Goal: Information Seeking & Learning: Learn about a topic

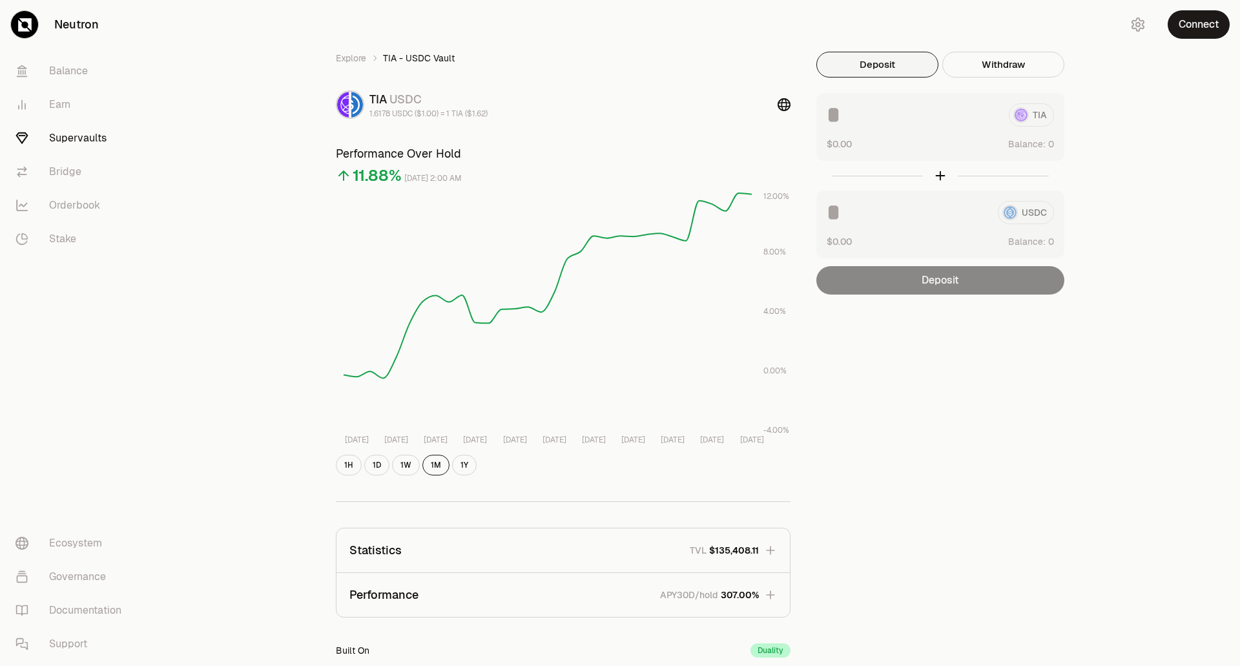
scroll to position [178, 0]
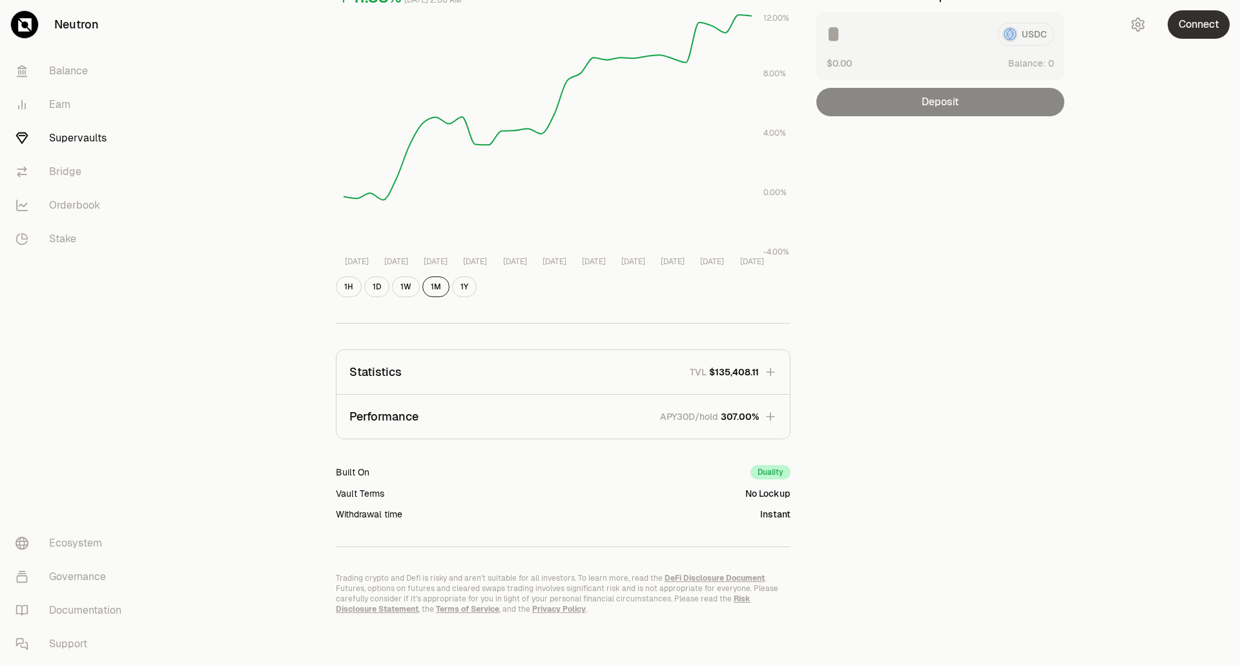
click at [1195, 26] on button "Connect" at bounding box center [1198, 24] width 62 height 28
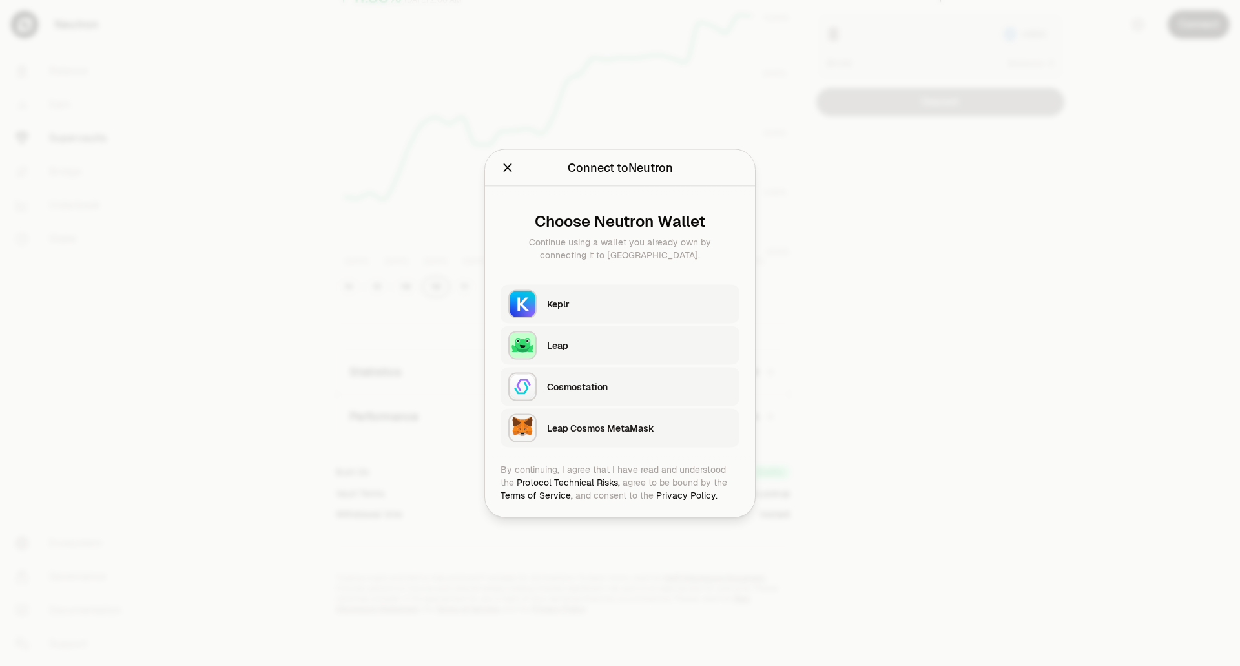
click at [557, 298] on div "Keplr" at bounding box center [639, 303] width 185 height 13
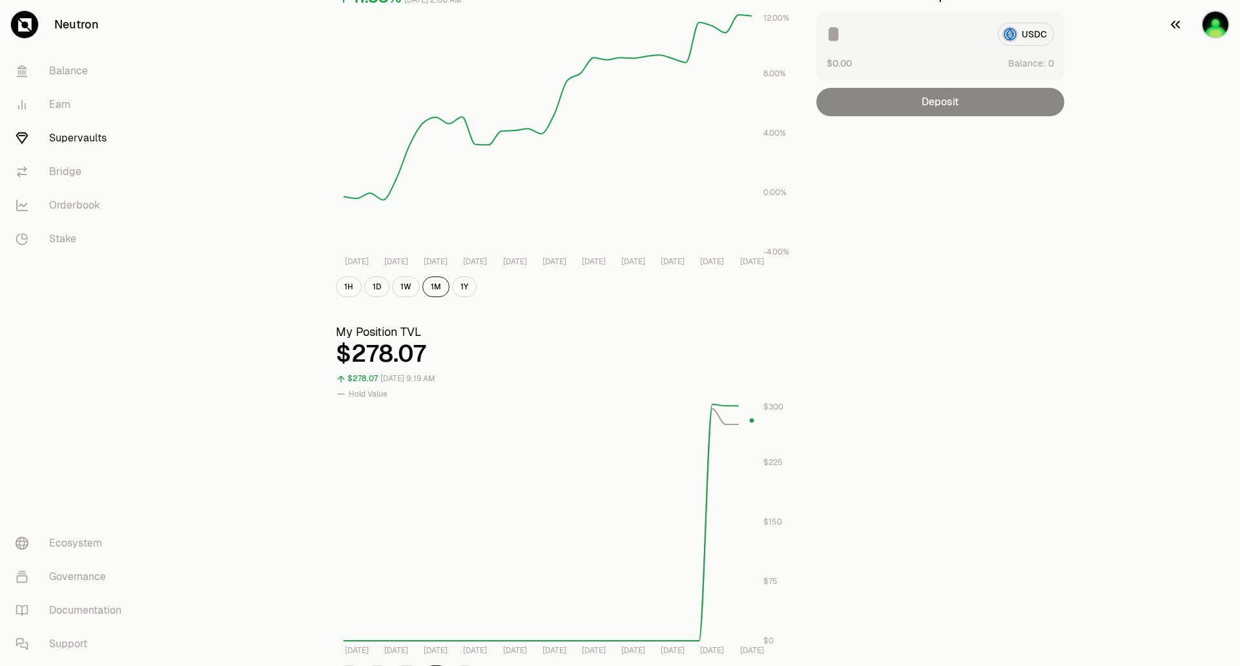
click at [1180, 26] on icon "button" at bounding box center [1174, 24] width 15 height 15
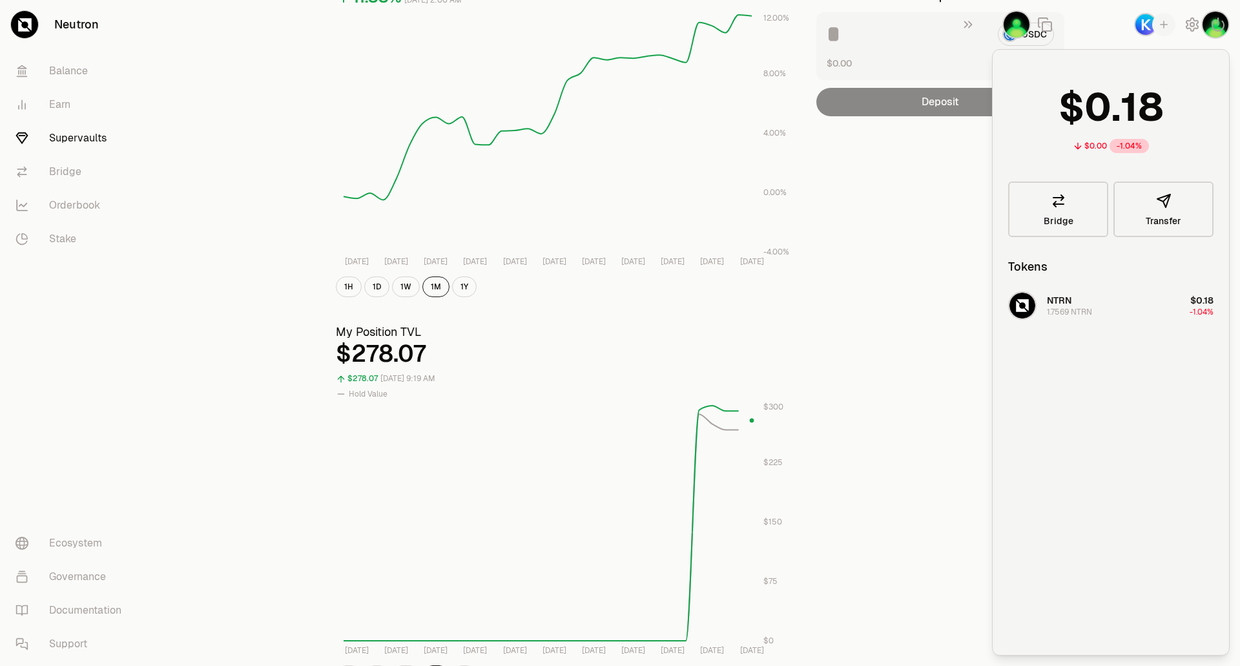
click at [905, 349] on div "Explore TIA - USDC Vault TIA USDC 1.6178 USDC ($1.00) = 1 TIA ($1.62) Performan…" at bounding box center [692, 437] width 744 height 1129
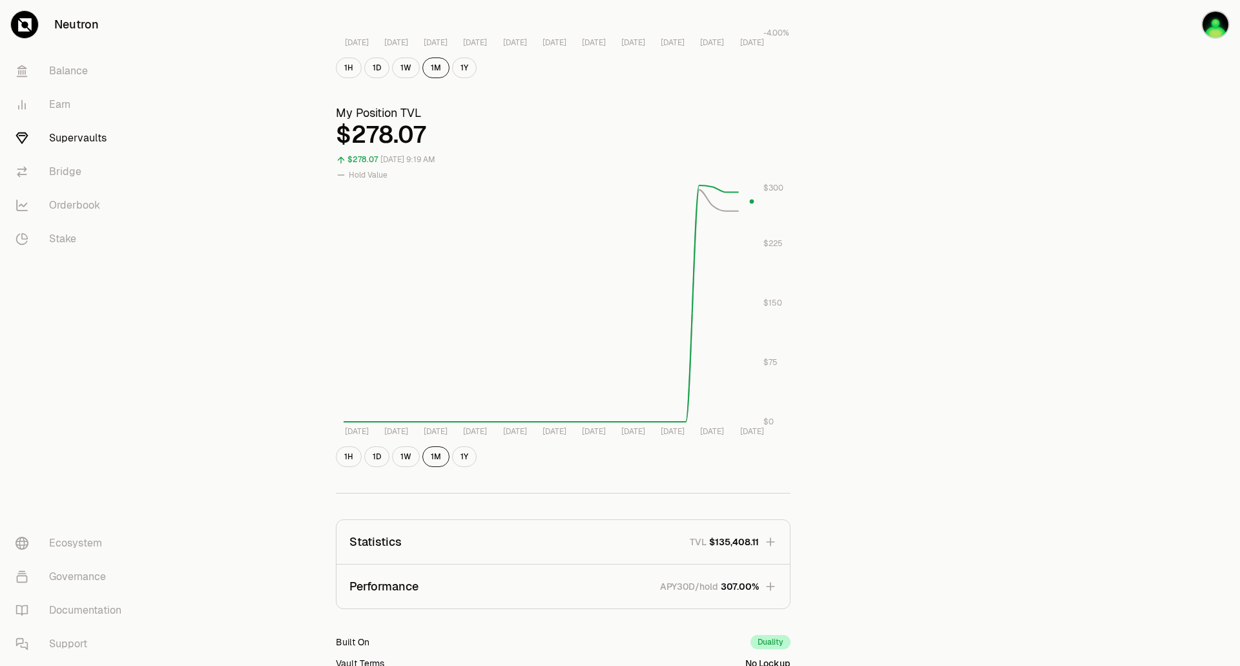
scroll to position [396, 0]
click at [399, 457] on button "1W" at bounding box center [406, 457] width 28 height 21
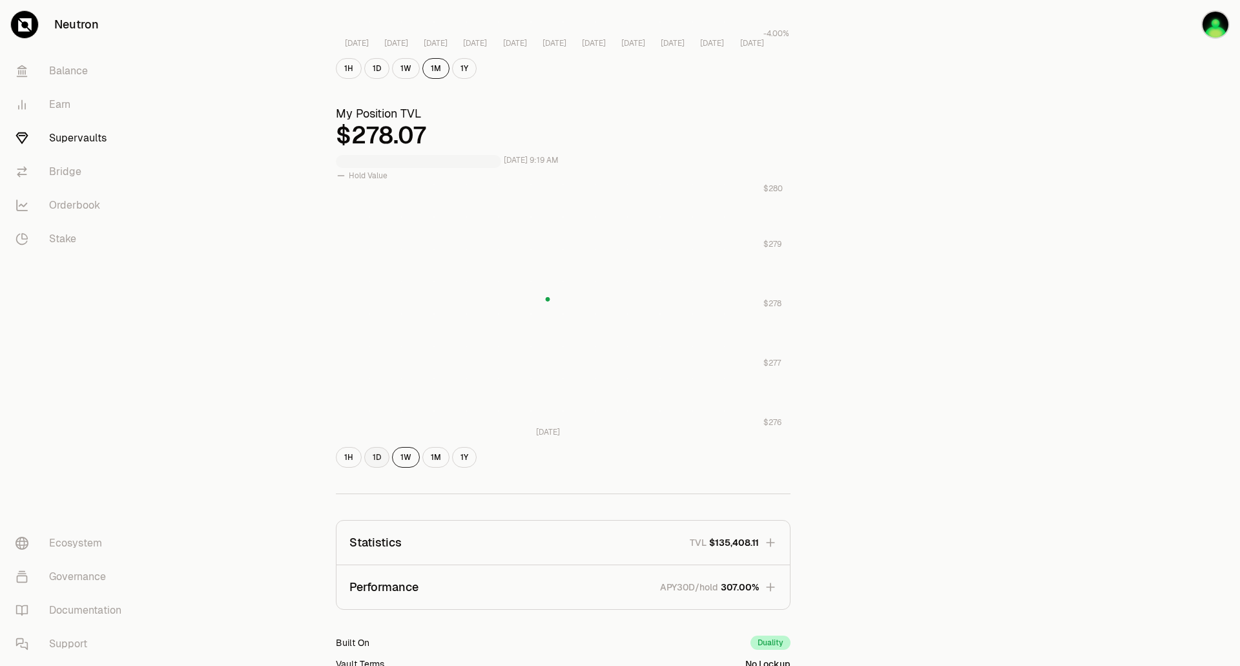
click at [373, 457] on button "1D" at bounding box center [376, 457] width 25 height 21
click at [351, 457] on button "1H" at bounding box center [349, 457] width 26 height 21
click at [440, 458] on button "1M" at bounding box center [435, 457] width 27 height 21
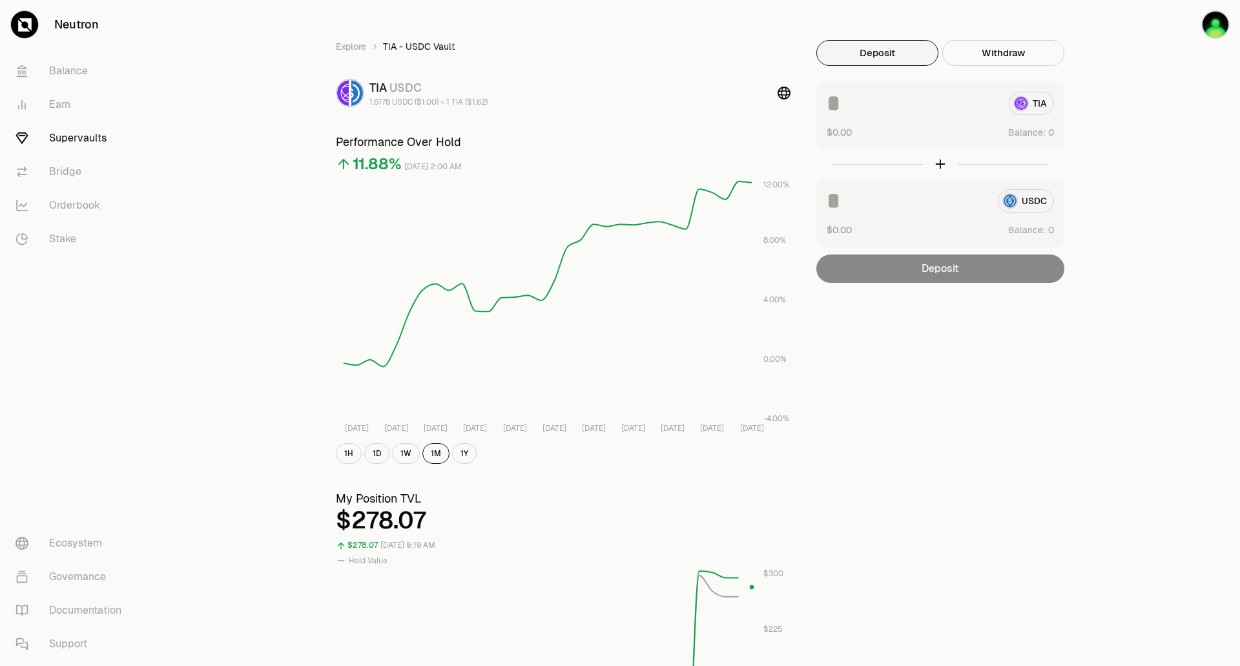
scroll to position [0, 0]
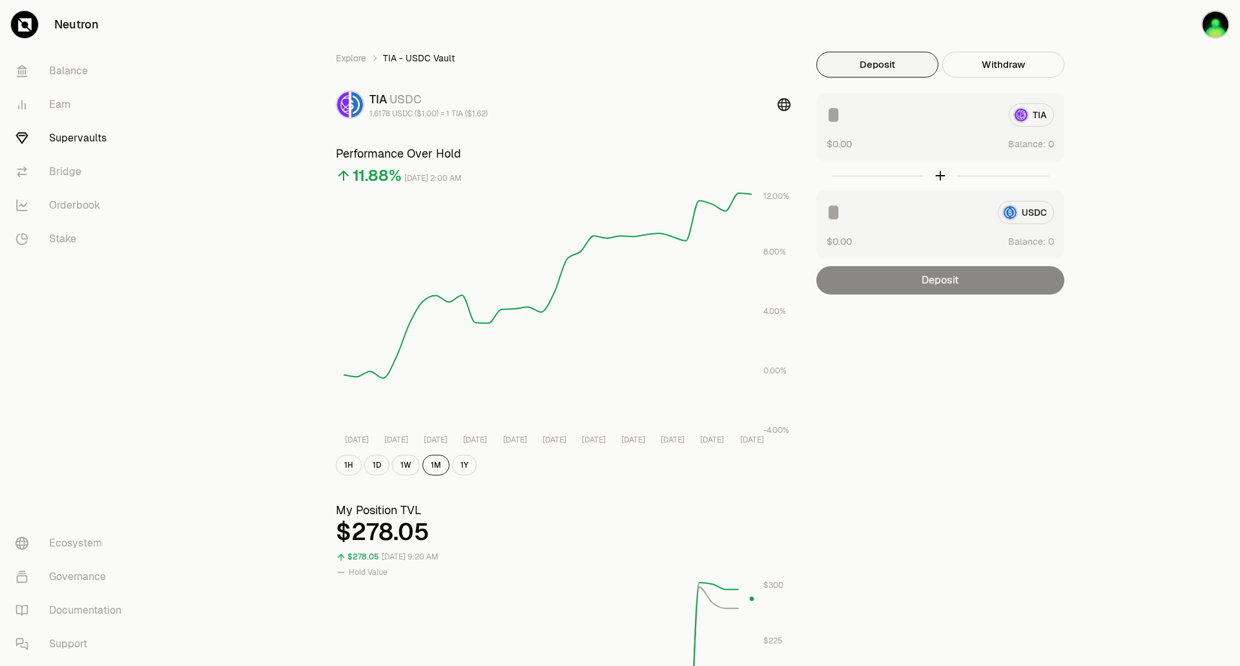
click at [785, 106] on icon at bounding box center [783, 104] width 13 height 13
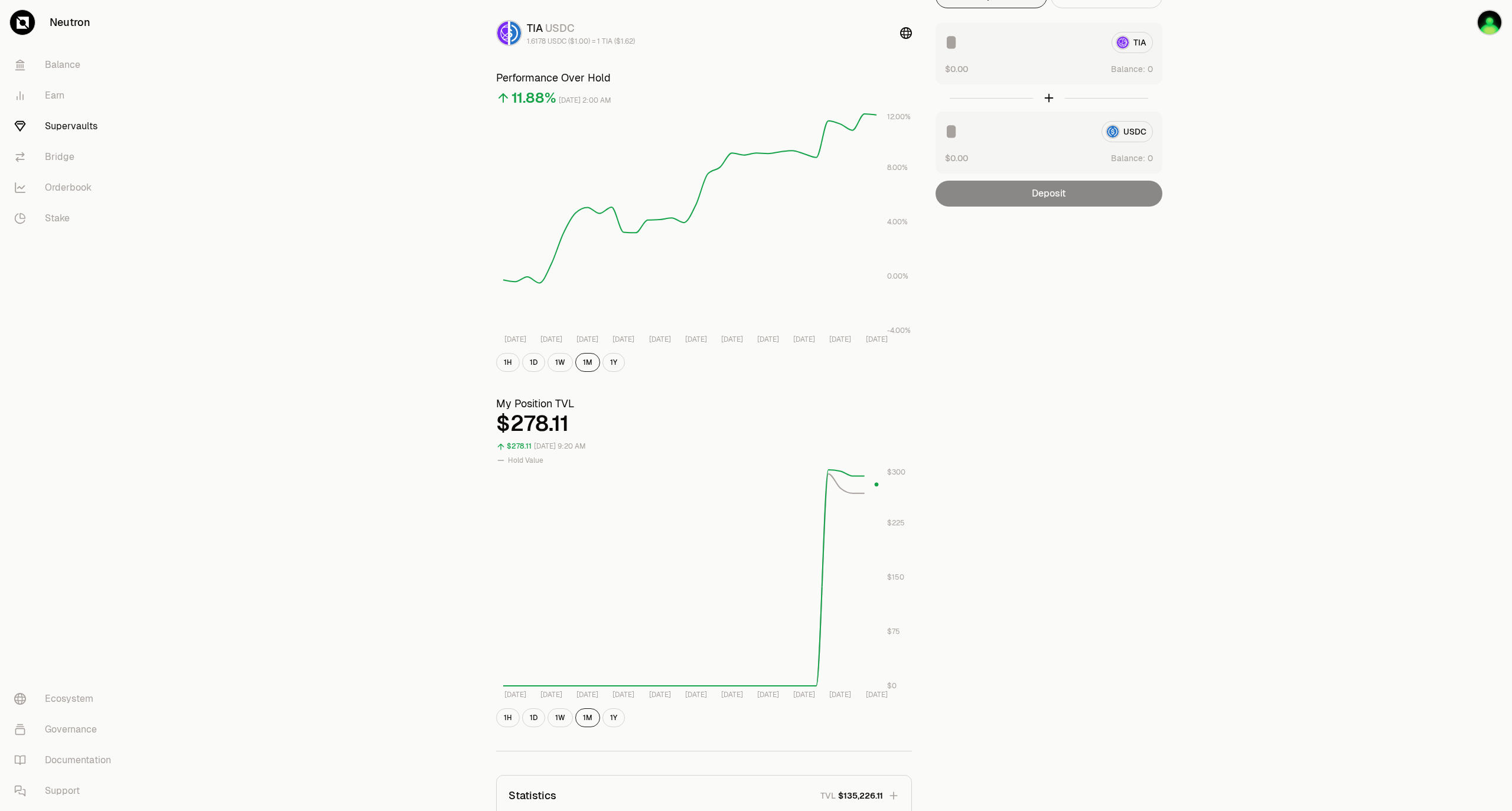
scroll to position [56, 0]
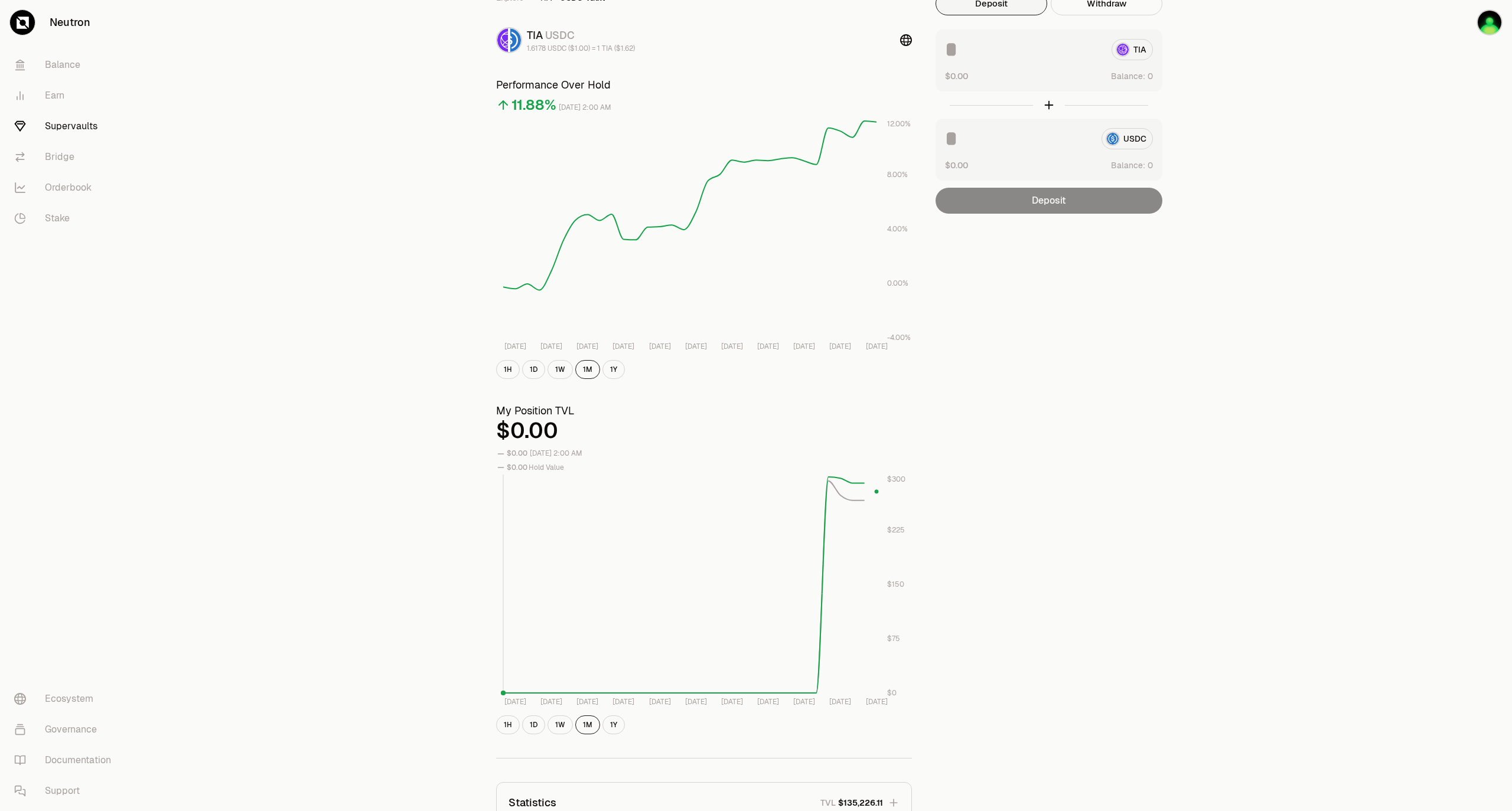
click at [856, 501] on rect at bounding box center [690, 584] width 373 height 219
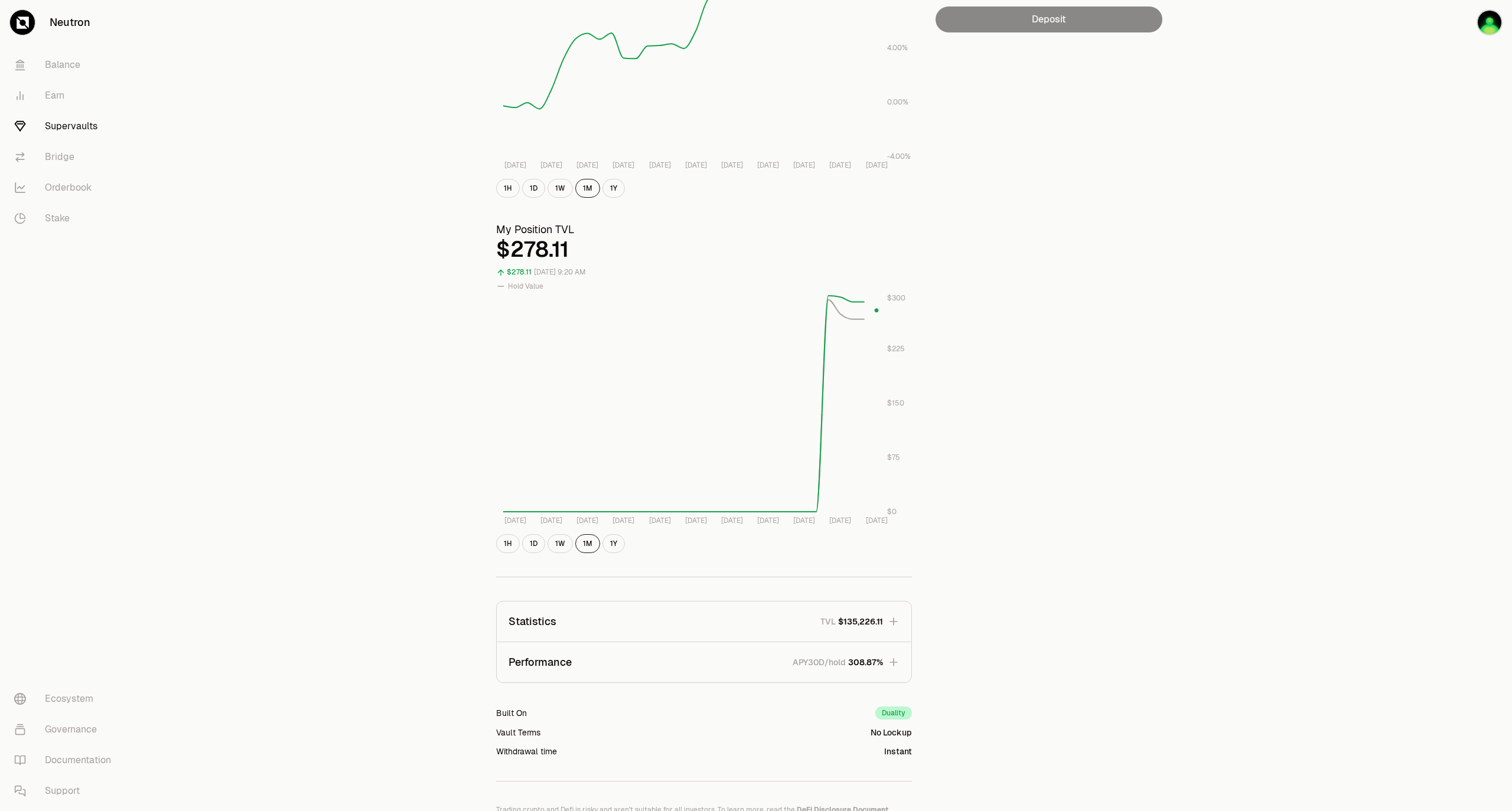
scroll to position [238, 0]
click at [891, 608] on icon "button" at bounding box center [894, 661] width 12 height 12
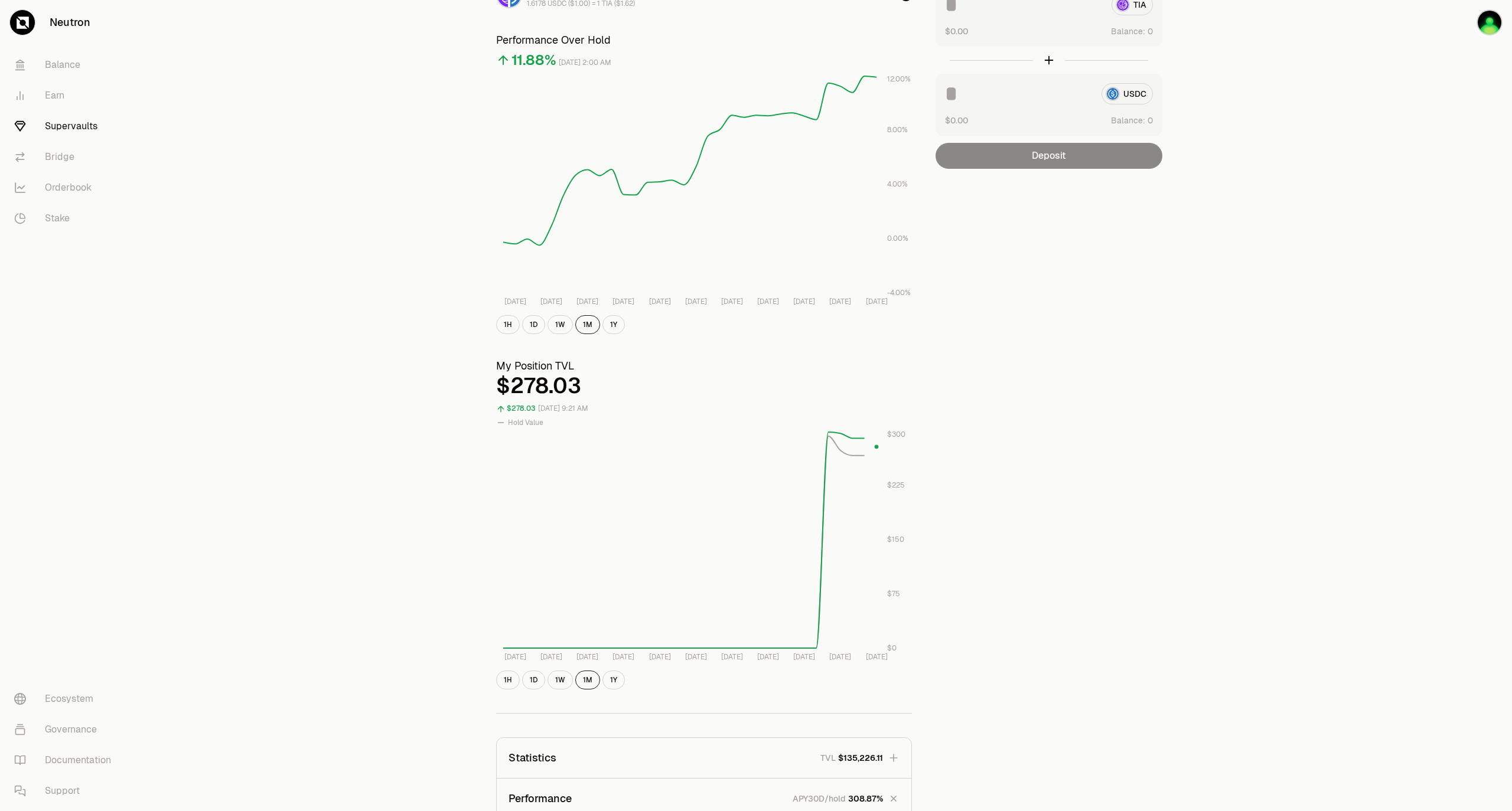
scroll to position [96, 0]
